Goal: Information Seeking & Learning: Learn about a topic

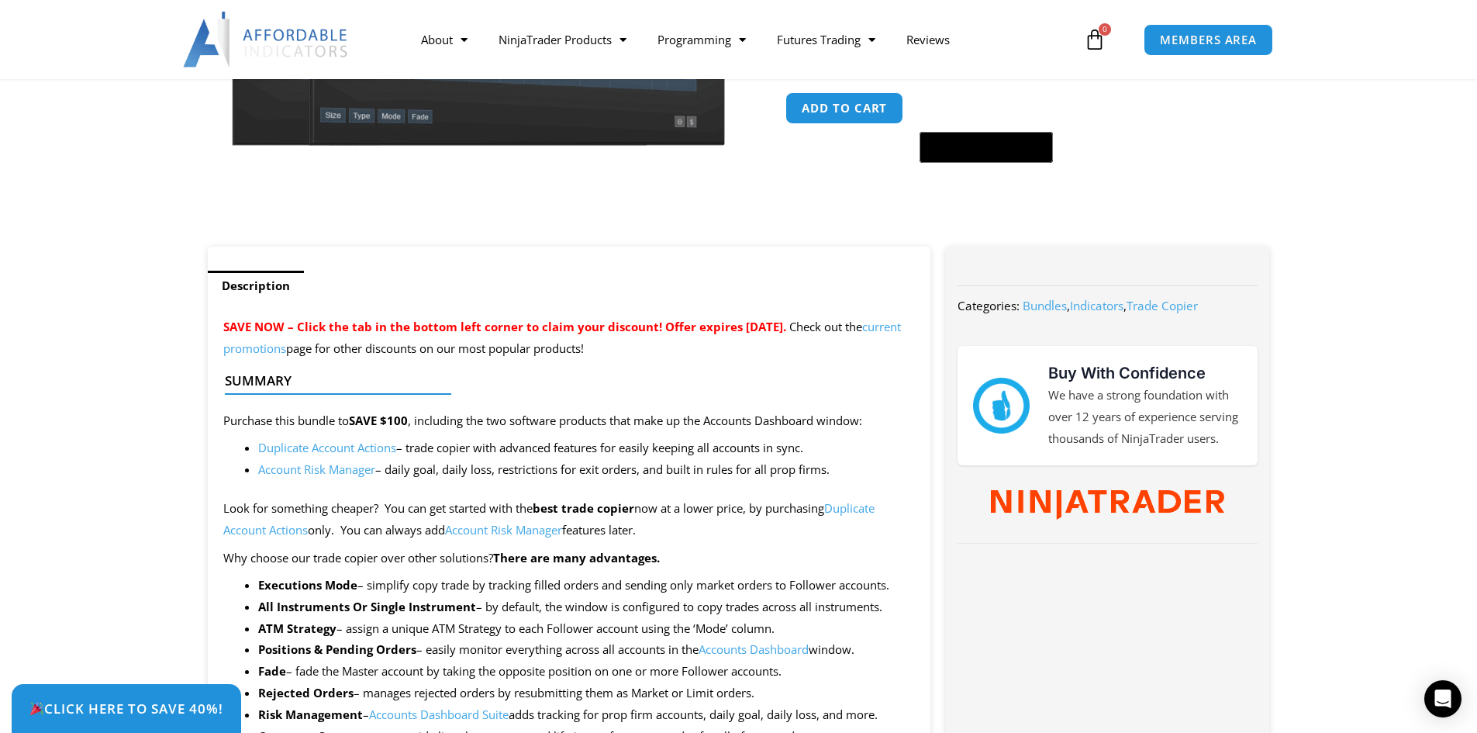
scroll to position [465, 0]
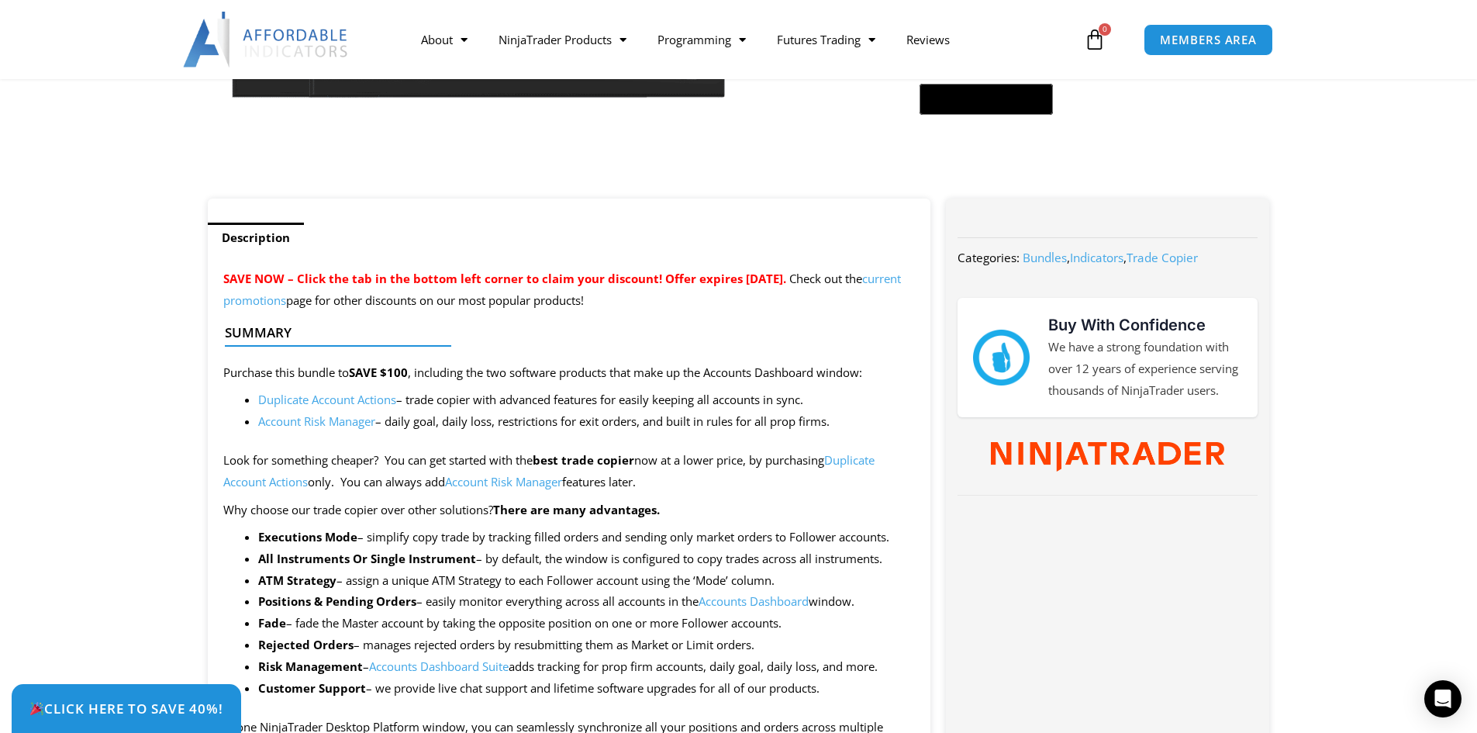
click at [310, 644] on b "Rejected Orders" at bounding box center [305, 644] width 95 height 16
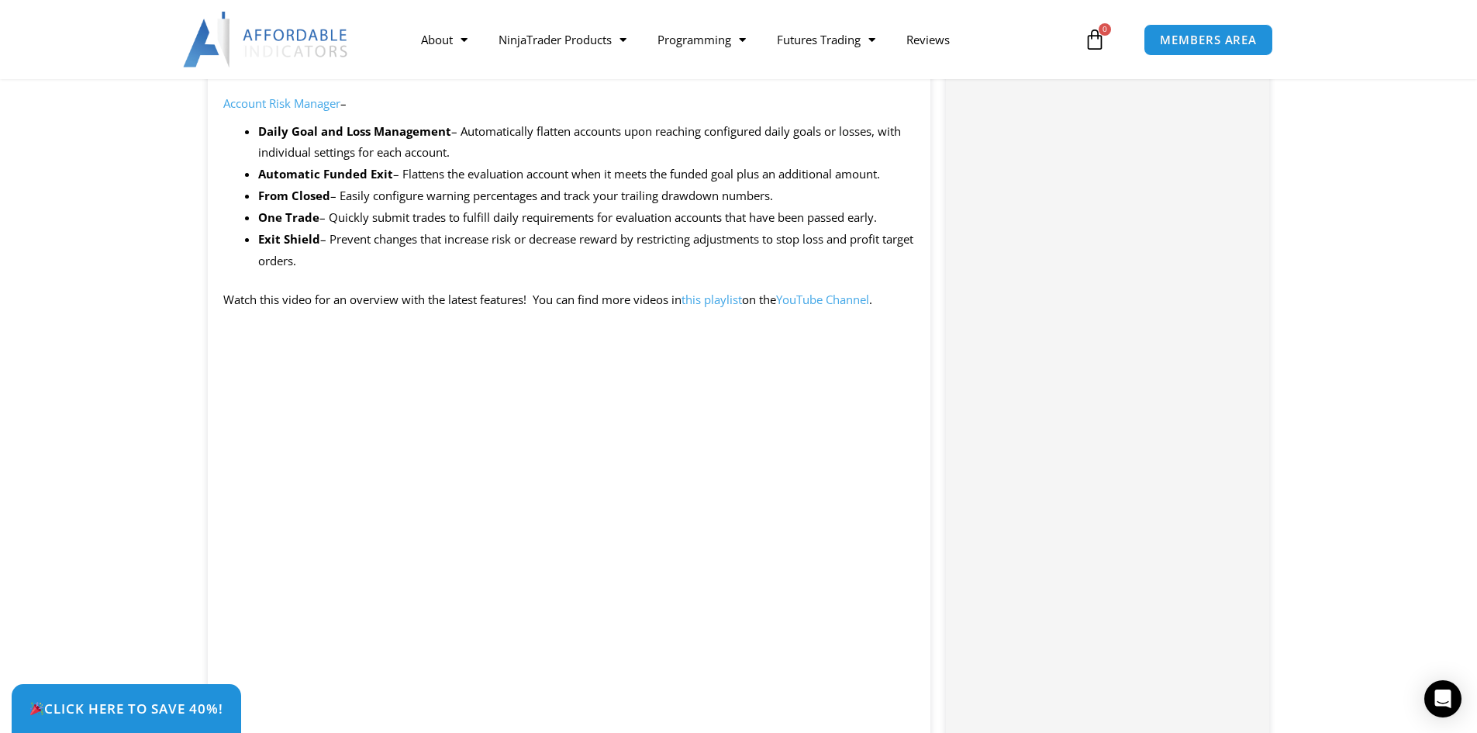
scroll to position [1395, 0]
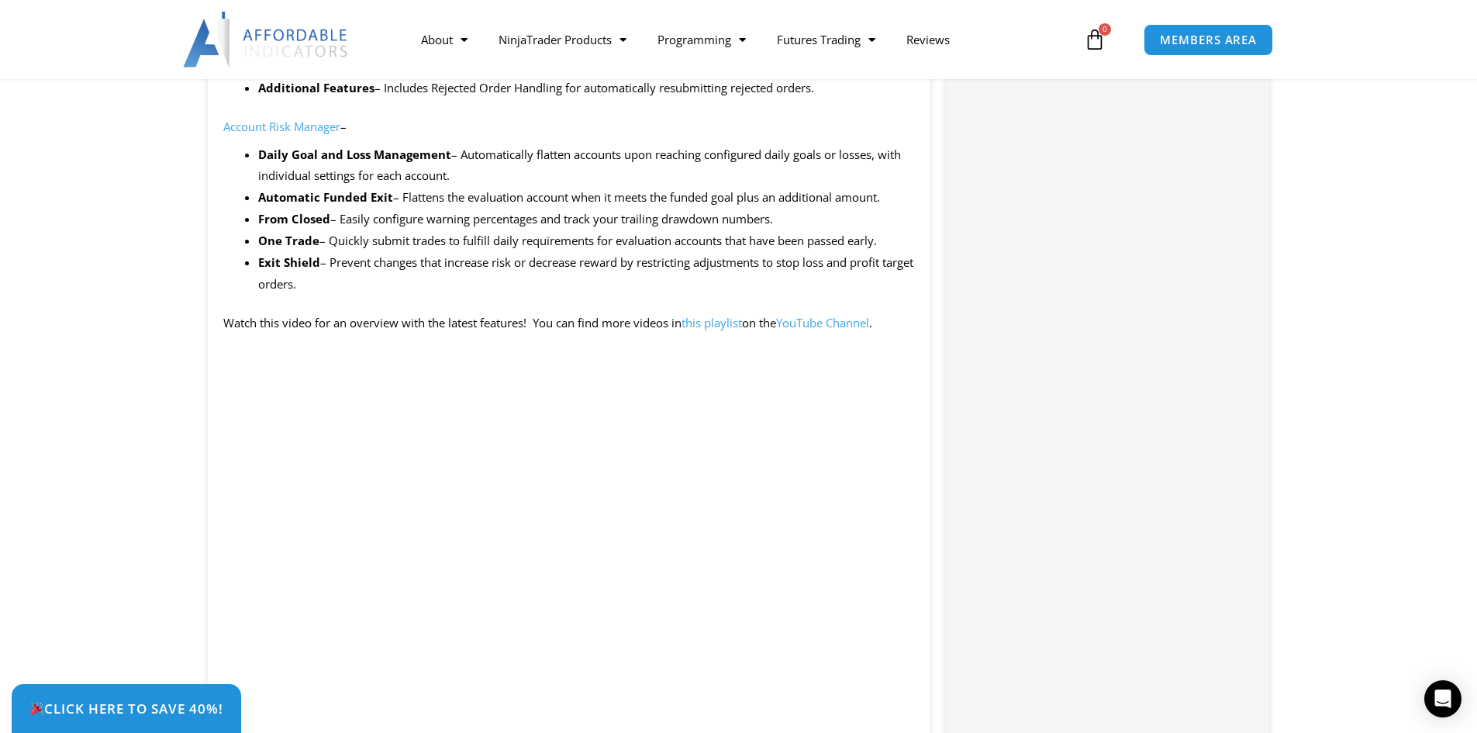
click at [711, 326] on link "this playlist" at bounding box center [711, 323] width 60 height 16
